Goal: Transaction & Acquisition: Purchase product/service

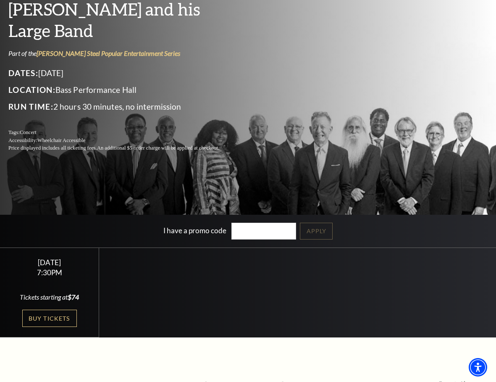
scroll to position [84, 0]
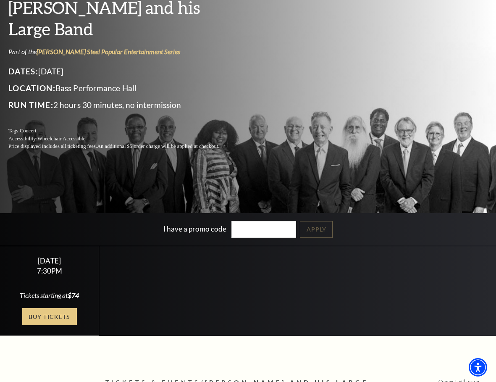
click at [52, 313] on link "Buy Tickets" at bounding box center [49, 316] width 55 height 17
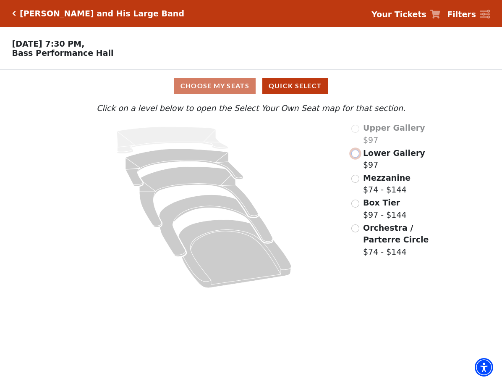
click at [357, 157] on input "Lower Gallery$97\a" at bounding box center [356, 154] width 8 height 8
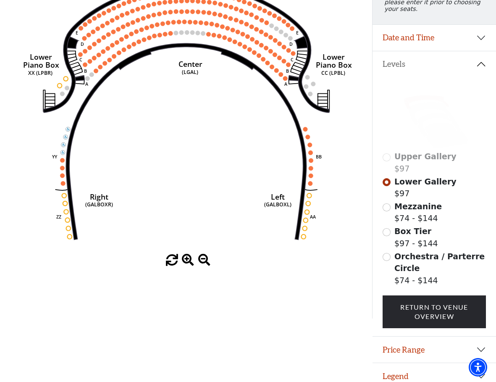
scroll to position [139, 0]
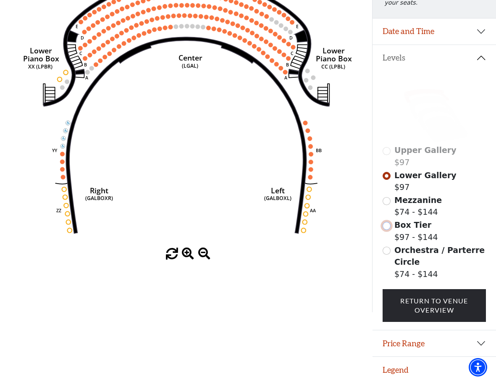
click at [388, 225] on input "Box Tier$97 - $144\a" at bounding box center [387, 226] width 8 height 8
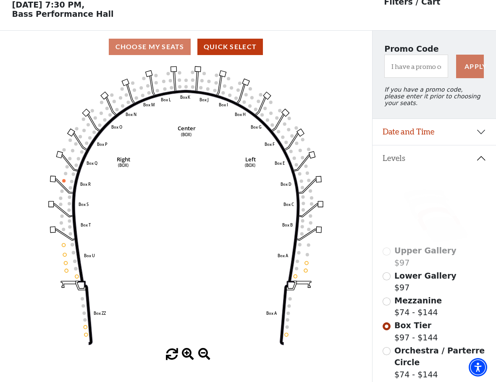
scroll to position [81, 0]
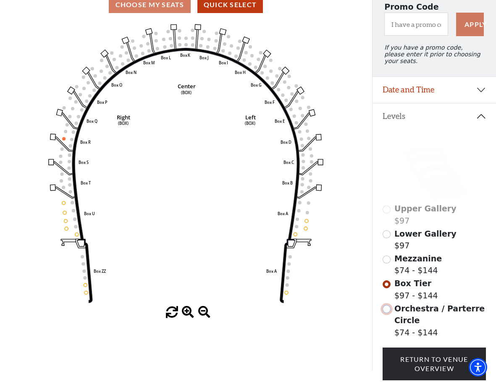
click at [384, 310] on input "Orchestra / Parterre Circle$74 - $144\a" at bounding box center [387, 309] width 8 height 8
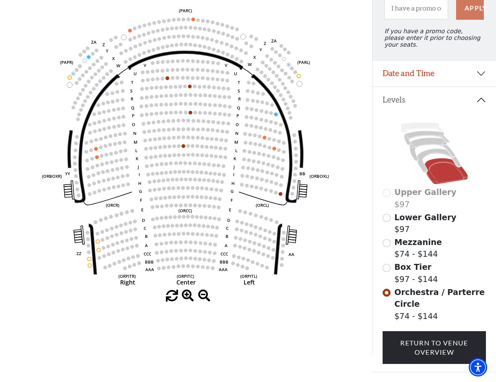
scroll to position [139, 0]
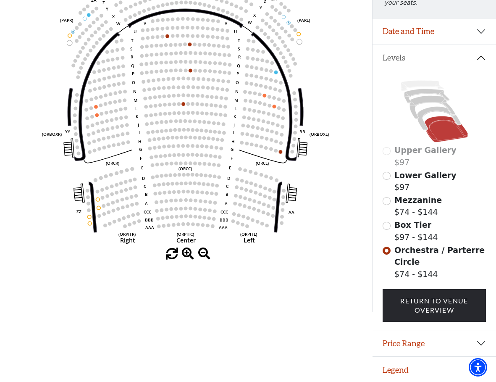
click at [171, 257] on span at bounding box center [172, 254] width 12 height 12
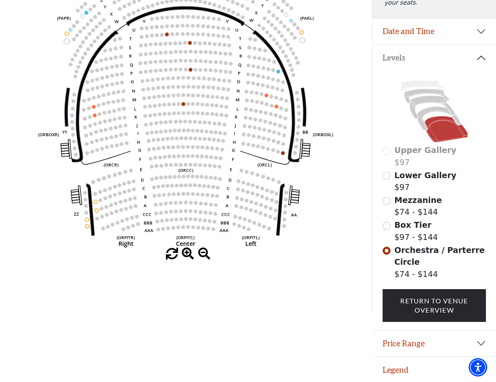
click at [171, 257] on span at bounding box center [172, 254] width 12 height 12
click at [188, 255] on span at bounding box center [188, 254] width 12 height 12
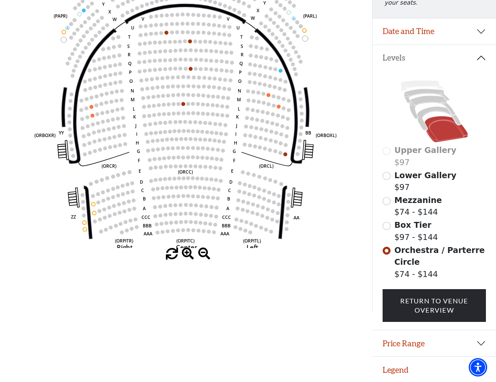
click at [188, 255] on span at bounding box center [188, 254] width 12 height 12
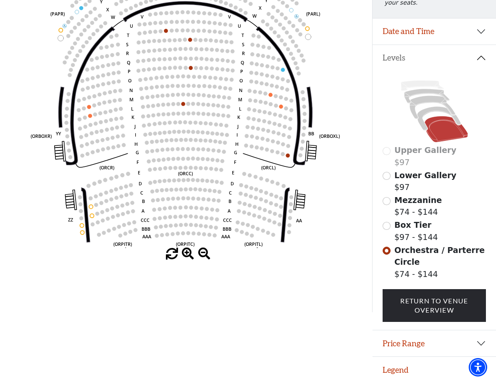
click at [188, 255] on span at bounding box center [188, 254] width 12 height 12
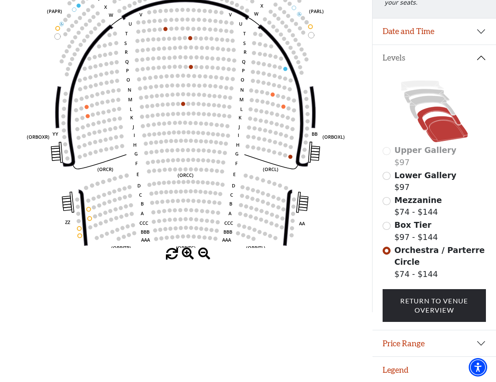
click at [435, 110] on icon at bounding box center [439, 119] width 44 height 24
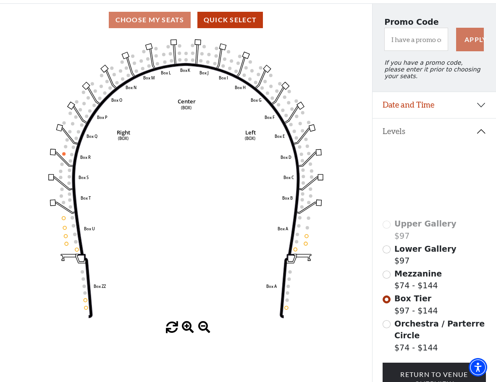
scroll to position [81, 0]
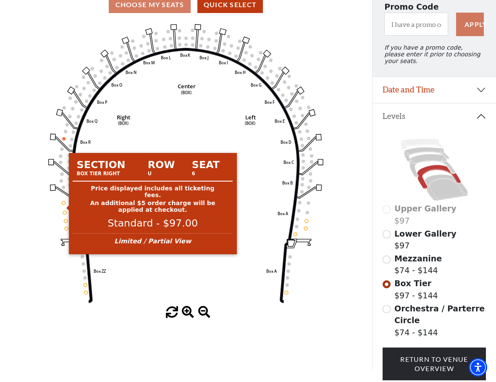
click at [64, 205] on circle at bounding box center [63, 202] width 3 height 3
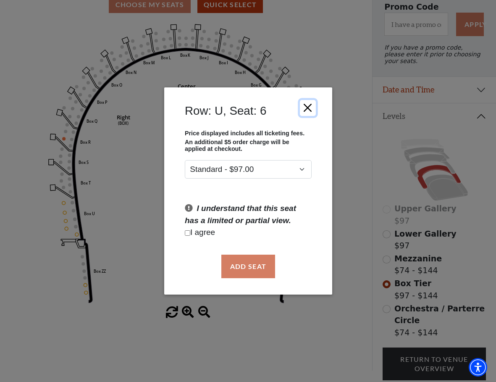
click at [306, 111] on button "Close" at bounding box center [307, 108] width 16 height 16
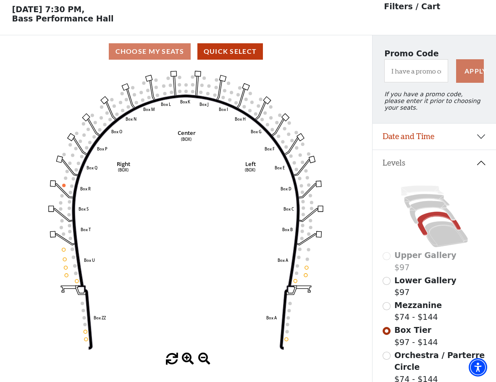
scroll to position [0, 0]
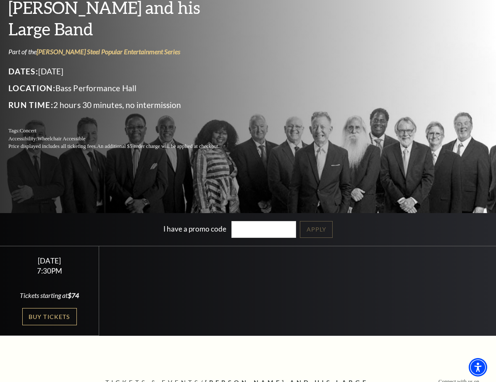
click at [403, 118] on div "Performing Arts Fort Worth Presents Lyle Lovett and his Large Band Part of the …" at bounding box center [248, 60] width 496 height 198
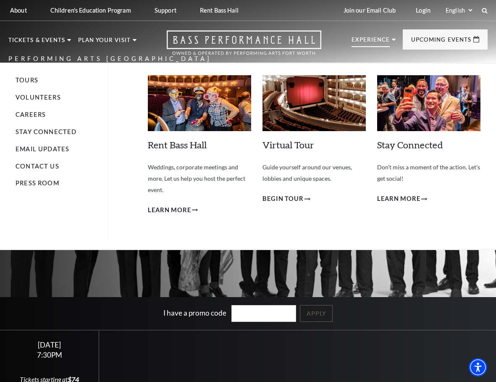
click at [330, 100] on img at bounding box center [313, 102] width 103 height 55
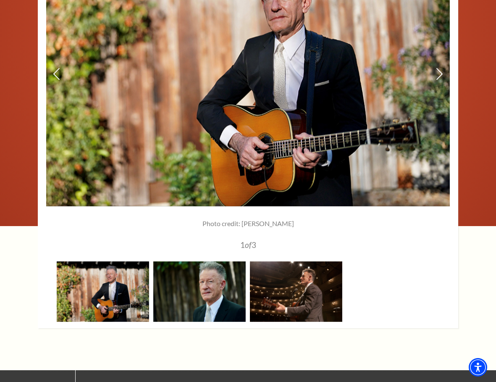
scroll to position [1008, 0]
